Goal: Task Accomplishment & Management: Use online tool/utility

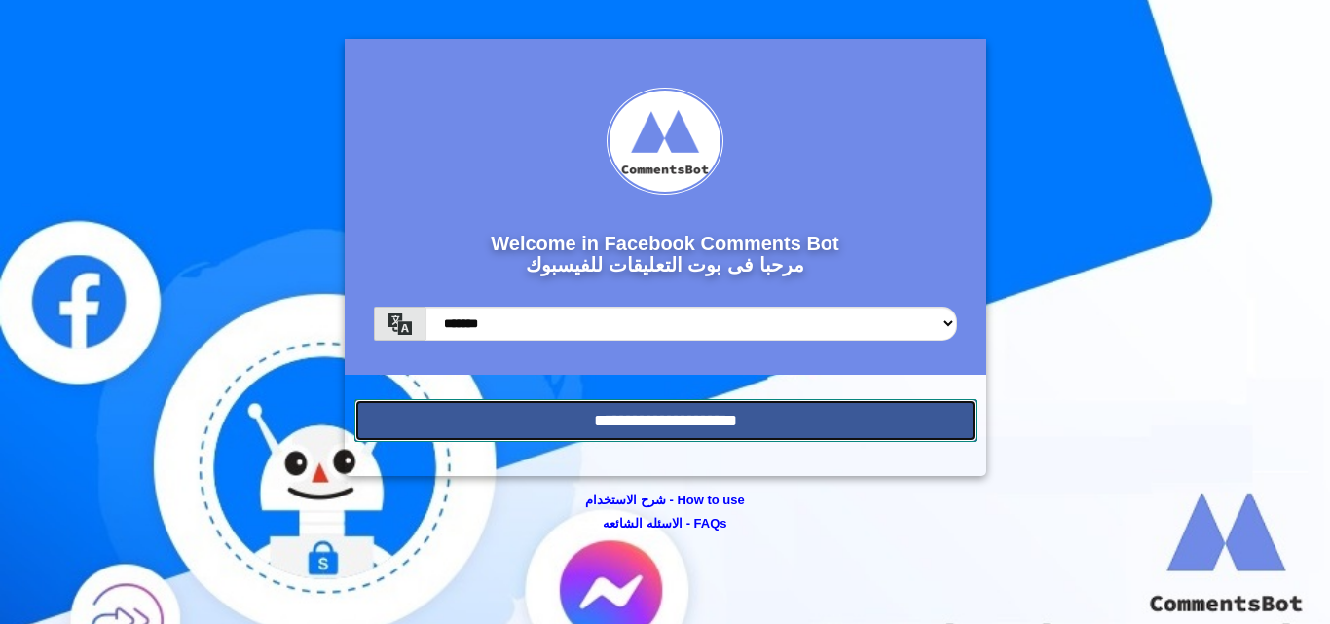
click at [670, 425] on input "**********" at bounding box center [665, 420] width 622 height 43
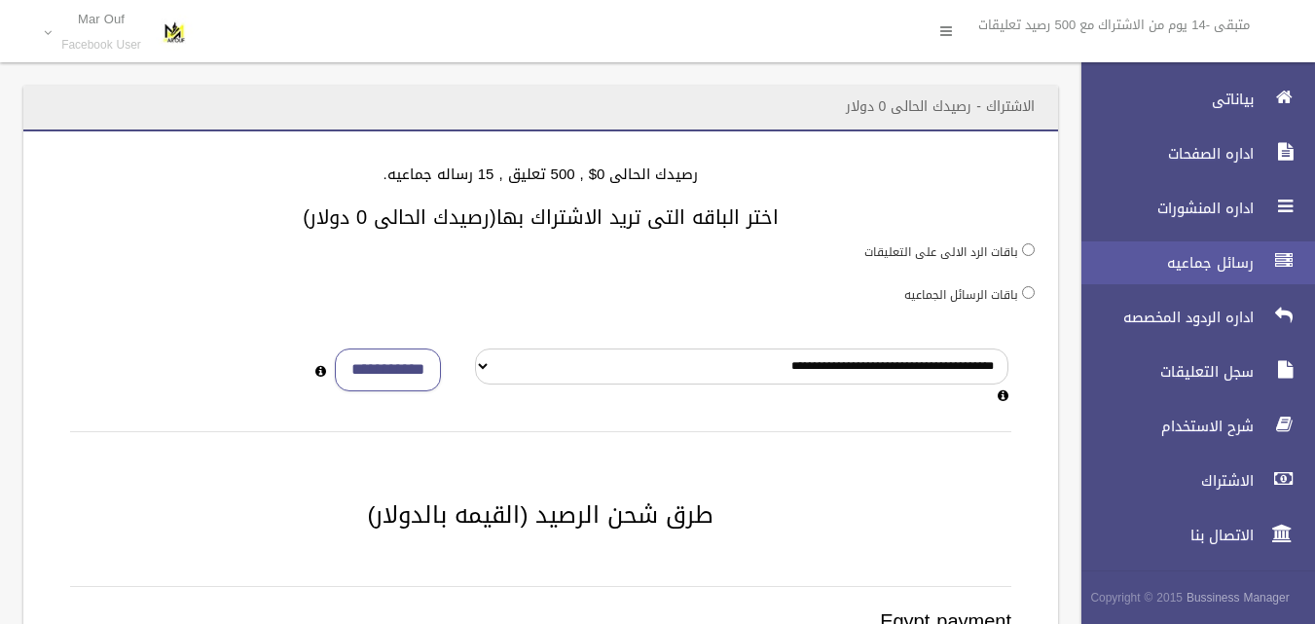
click at [1260, 259] on link "رسائل جماعيه" at bounding box center [1190, 262] width 250 height 43
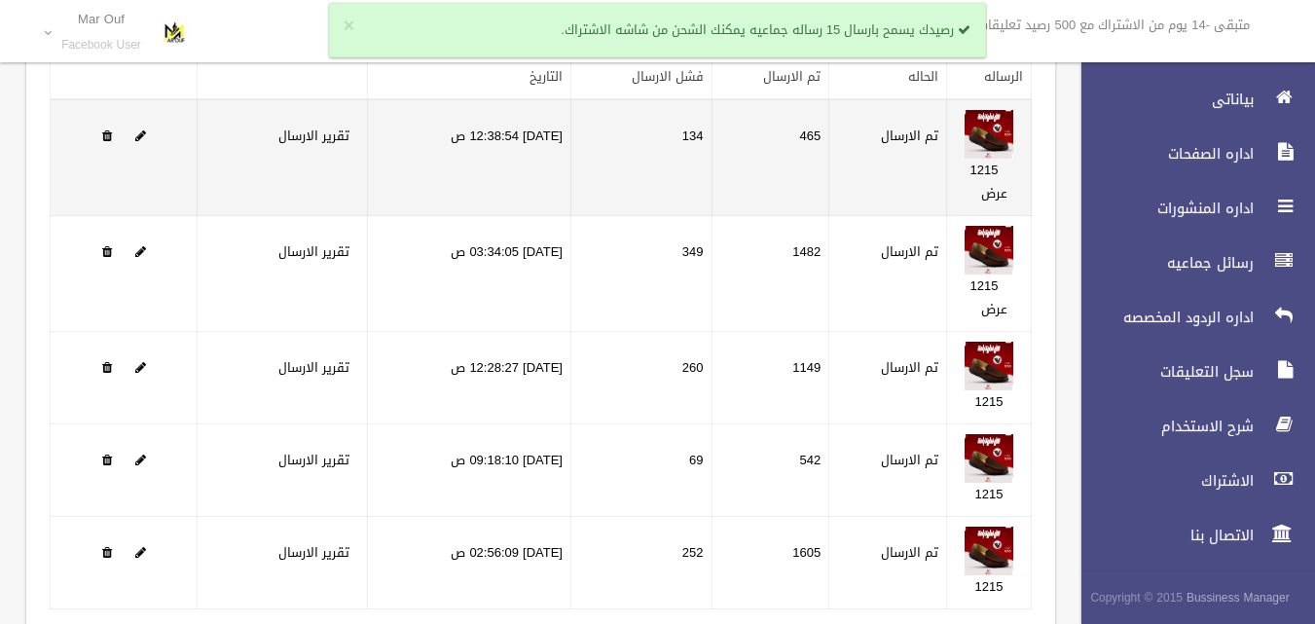
scroll to position [288, 0]
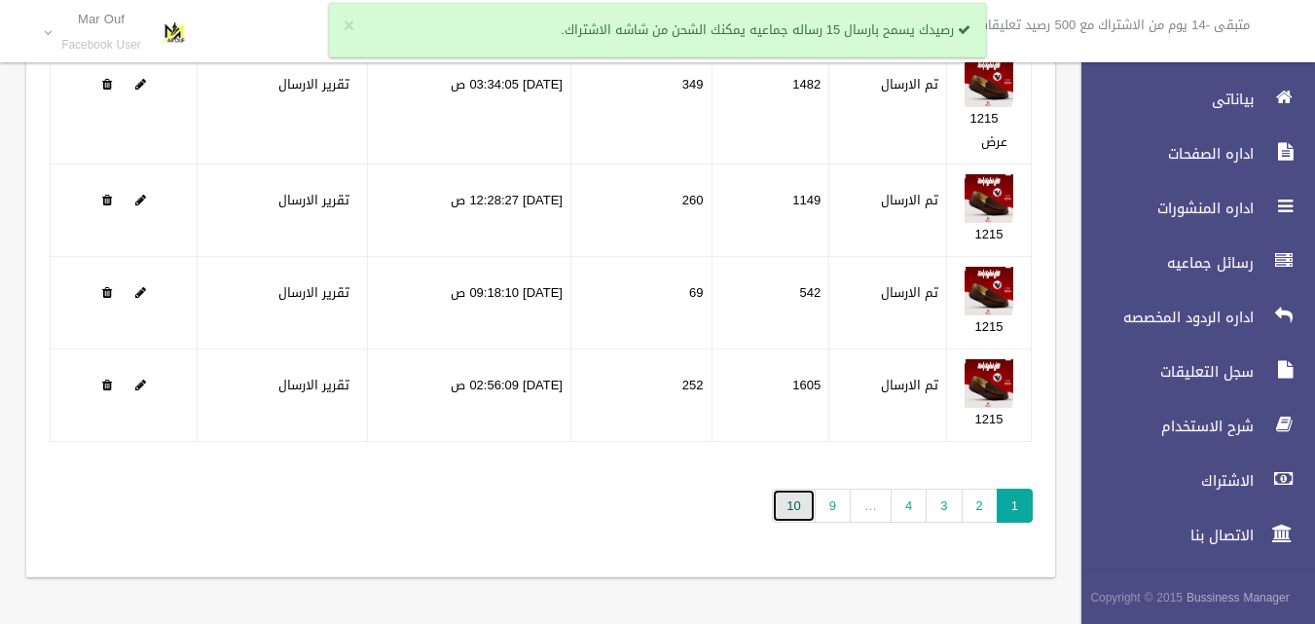
click at [788, 506] on link "10" at bounding box center [793, 506] width 43 height 34
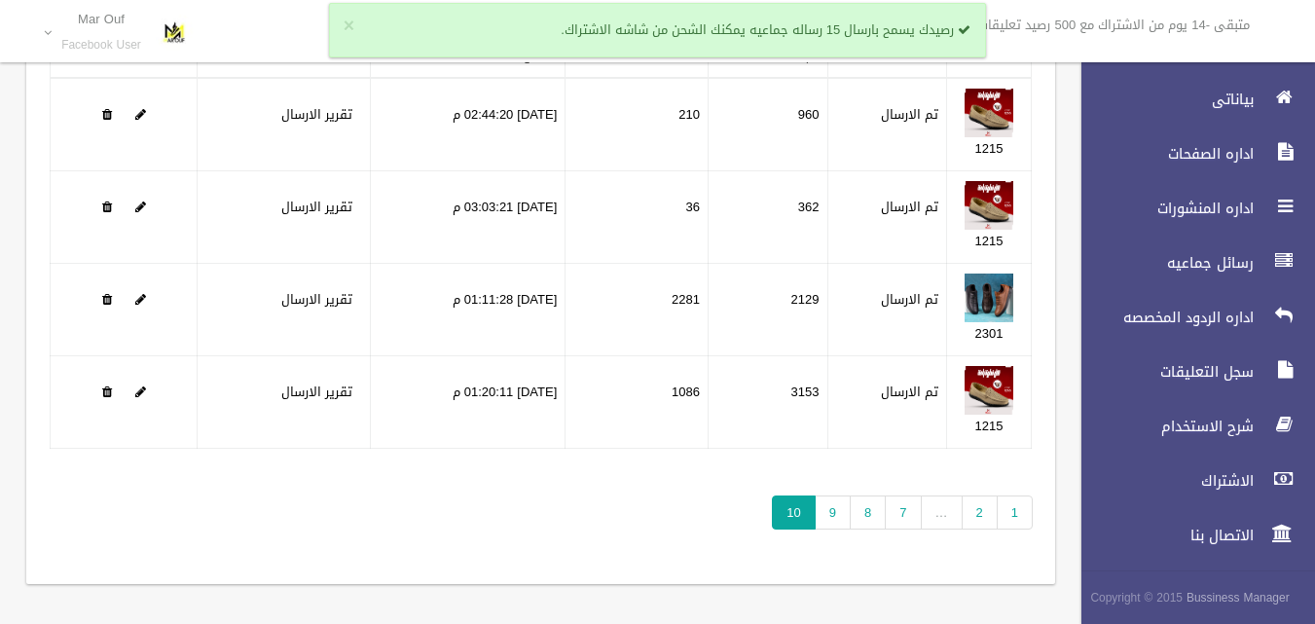
scroll to position [149, 0]
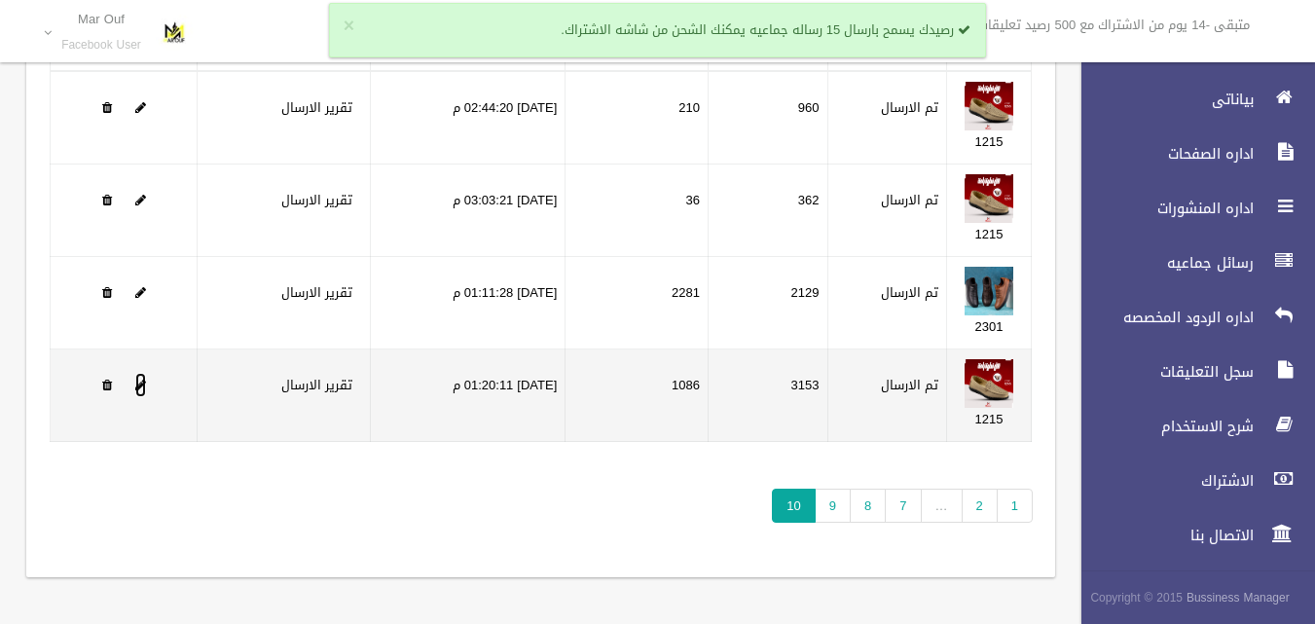
click at [143, 383] on span at bounding box center [140, 385] width 11 height 13
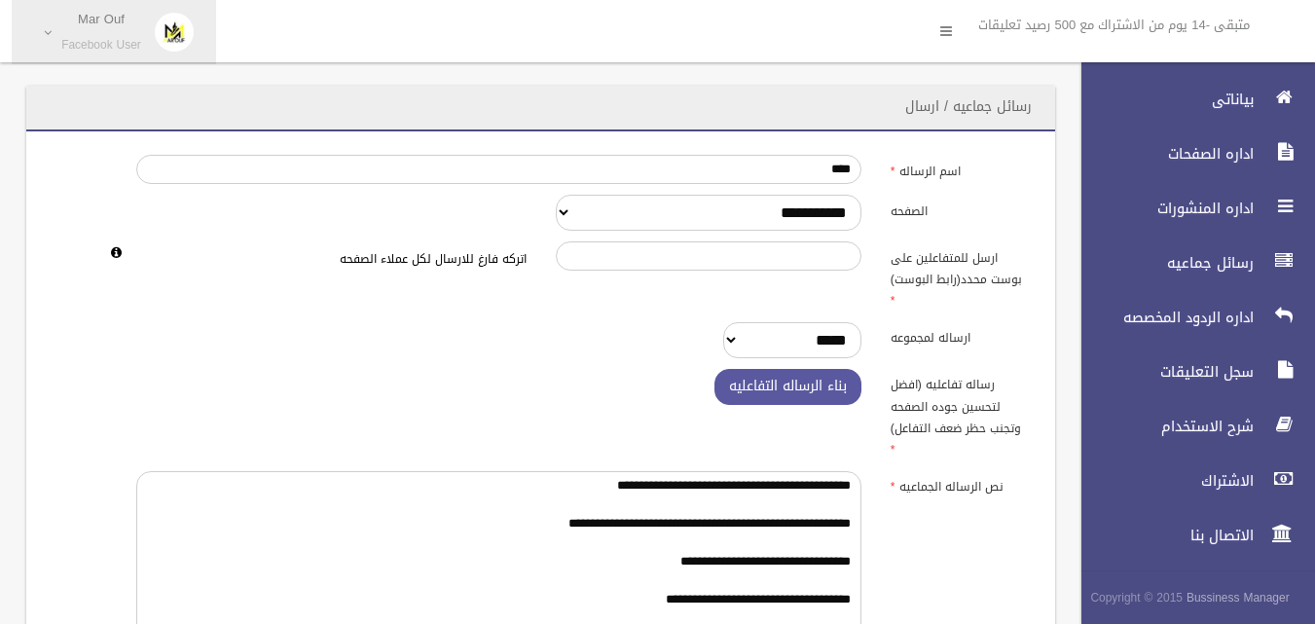
click at [101, 38] on small "Facebook User" at bounding box center [101, 45] width 80 height 15
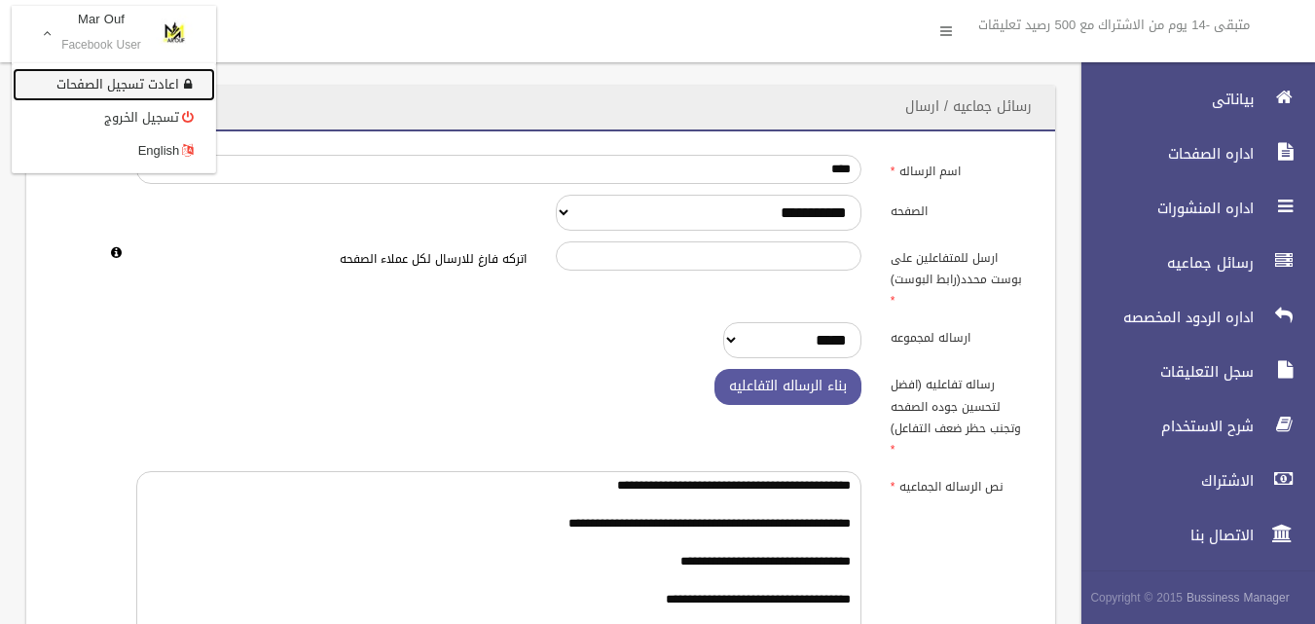
click at [131, 80] on link "اعادت تسجيل الصفحات" at bounding box center [114, 84] width 202 height 33
